Goal: Find specific page/section: Find specific page/section

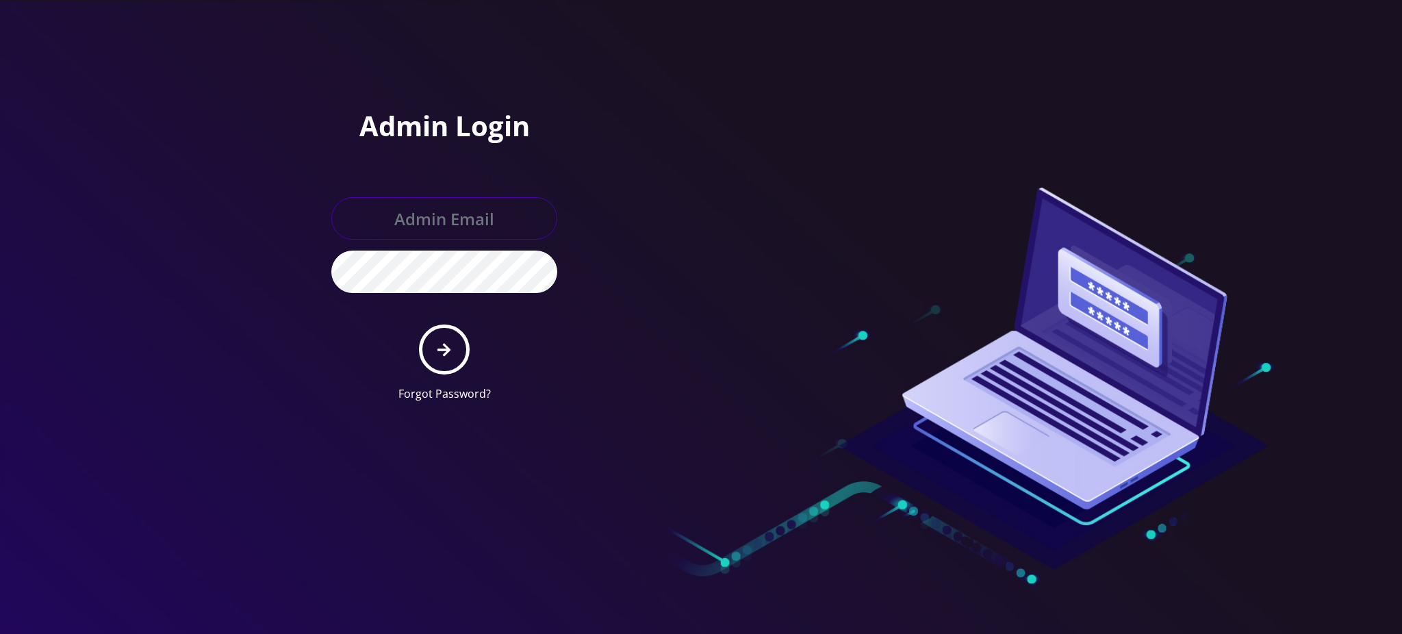
type input "rochelle@teltik.com"
click at [446, 360] on button "submit" at bounding box center [444, 350] width 50 height 50
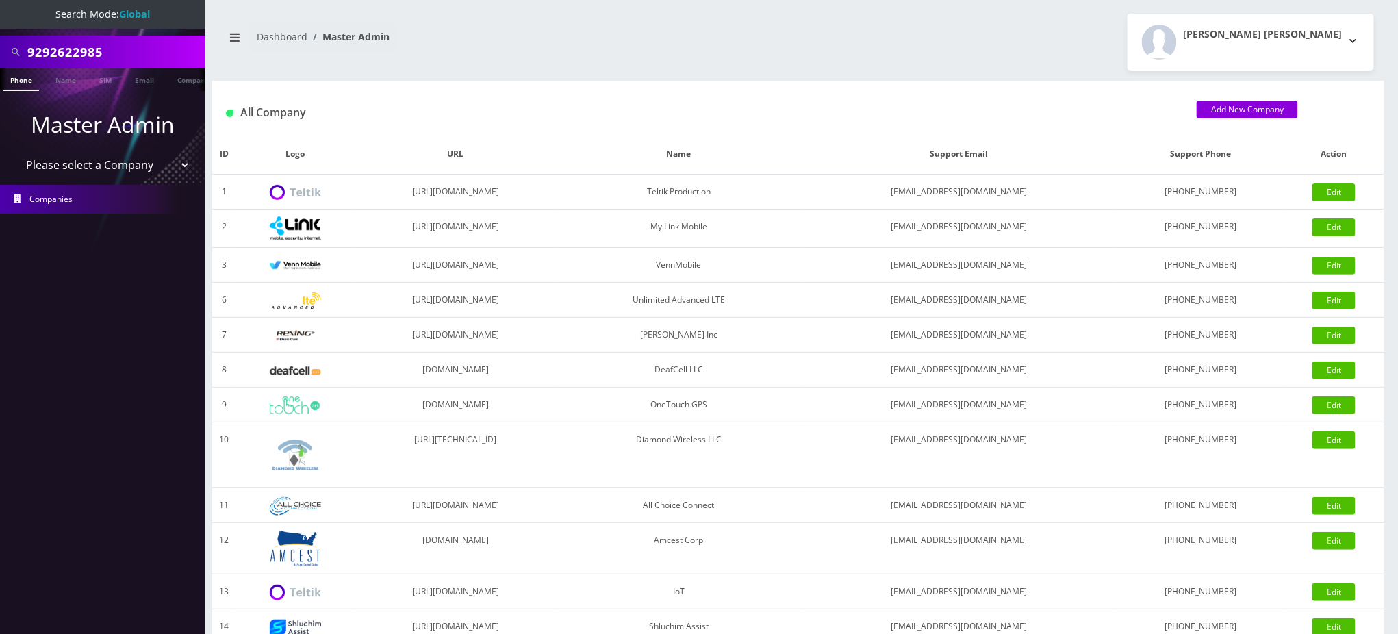
click at [123, 52] on input "9292622985" at bounding box center [114, 52] width 175 height 26
paste input "[PERSON_NAME][EMAIL_ADDRESS][PERSON_NAME][DOMAIN_NAME]"
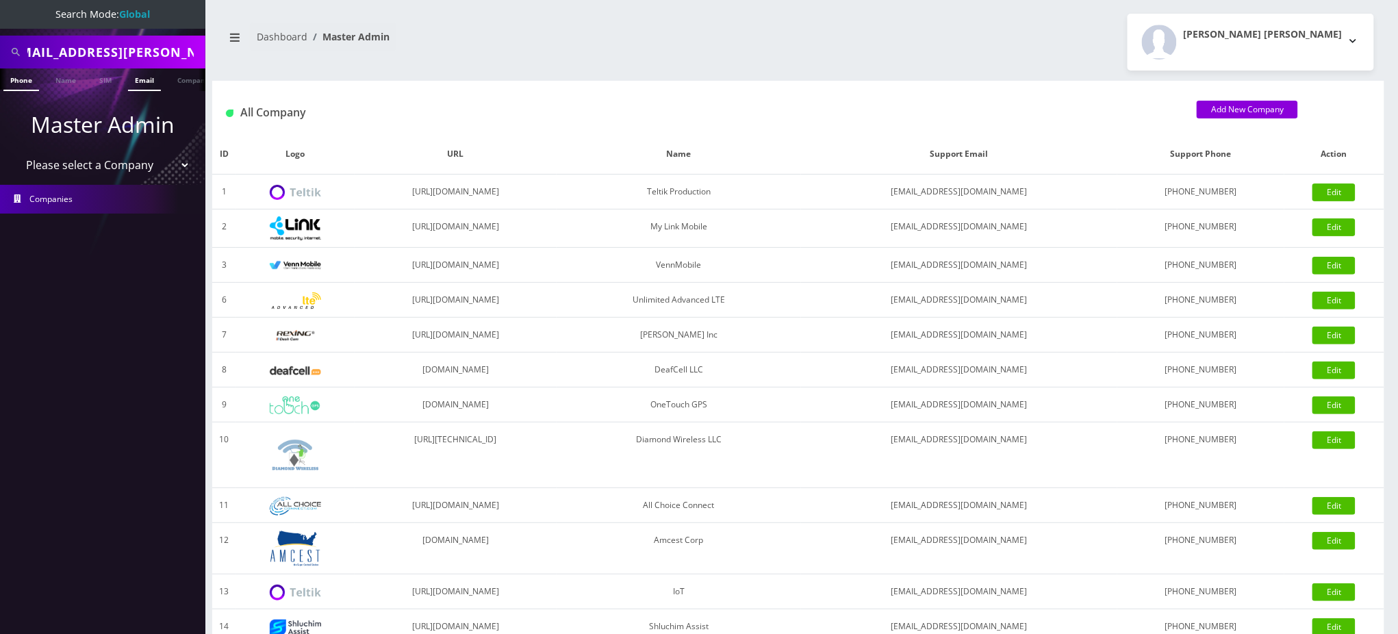
type input "[PERSON_NAME][EMAIL_ADDRESS][PERSON_NAME][DOMAIN_NAME]"
click at [146, 80] on link "Email" at bounding box center [144, 79] width 33 height 23
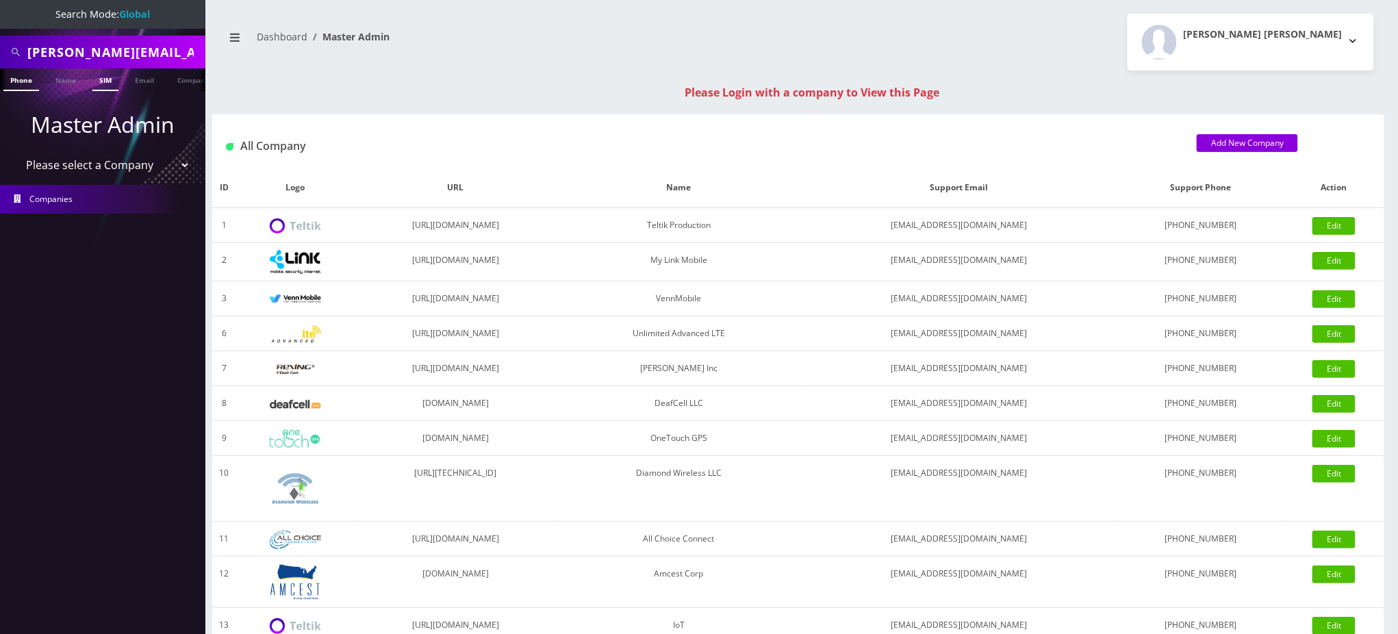
click at [105, 82] on link "SIM" at bounding box center [105, 79] width 26 height 23
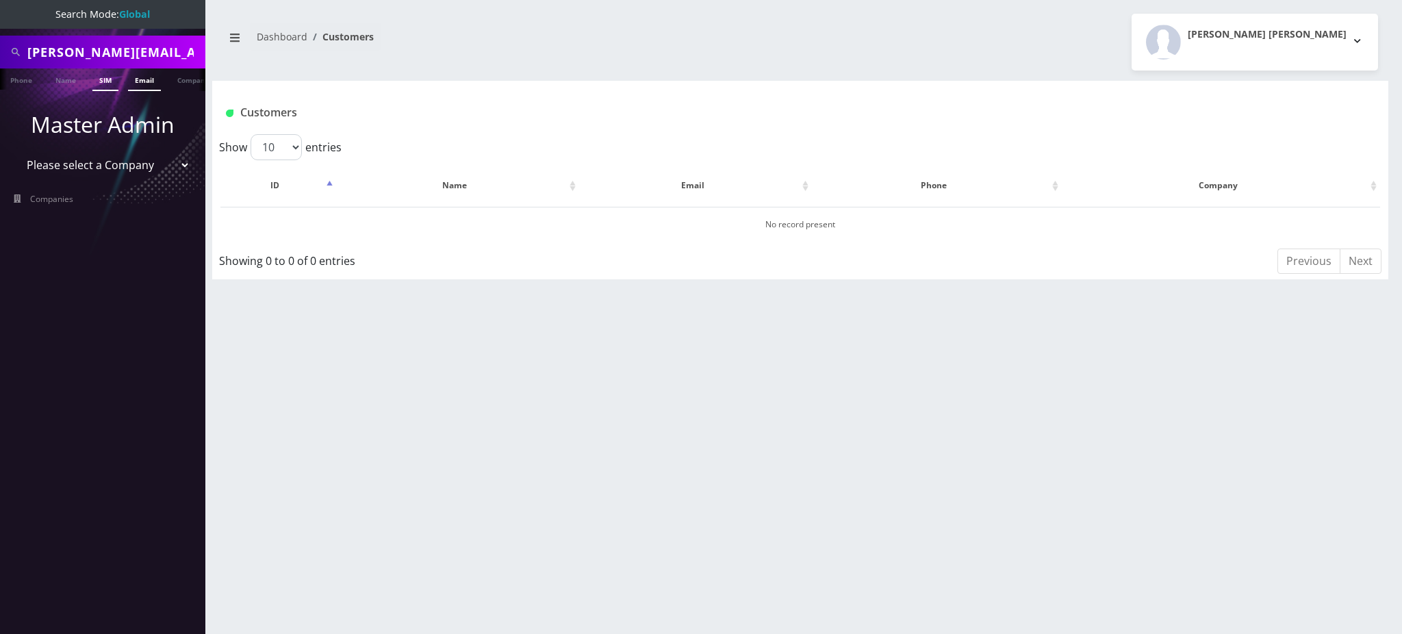
click at [153, 81] on link "Email" at bounding box center [144, 79] width 33 height 23
click at [144, 84] on link "Email" at bounding box center [144, 79] width 33 height 23
click at [103, 47] on input "[PERSON_NAME][EMAIL_ADDRESS][PERSON_NAME][DOMAIN_NAME]" at bounding box center [114, 52] width 175 height 26
